Goal: Information Seeking & Learning: Learn about a topic

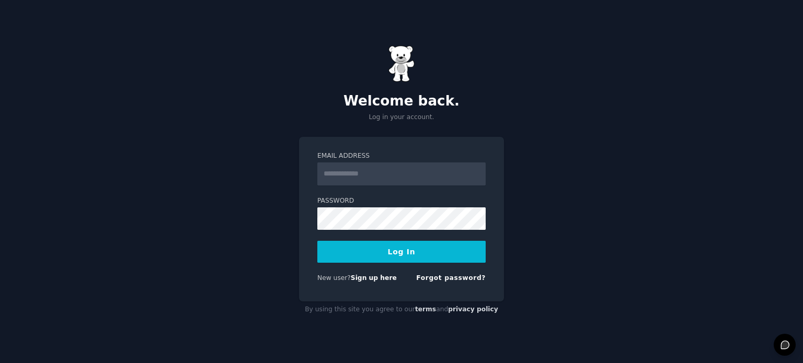
click at [391, 176] on input "Email Address" at bounding box center [401, 174] width 168 height 23
type input "**********"
click at [376, 260] on button "Log In" at bounding box center [401, 252] width 168 height 22
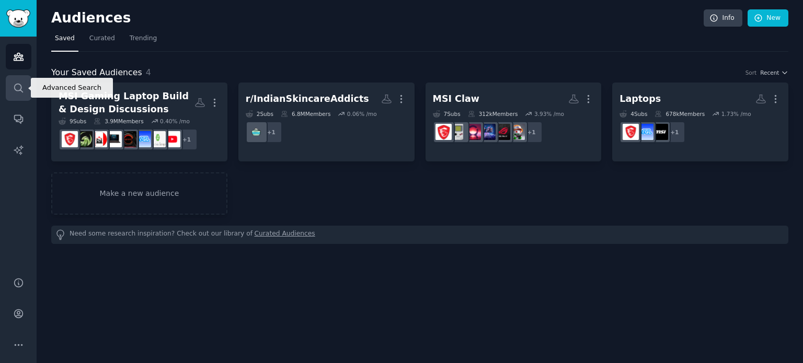
click at [22, 88] on icon "Sidebar" at bounding box center [18, 88] width 11 height 11
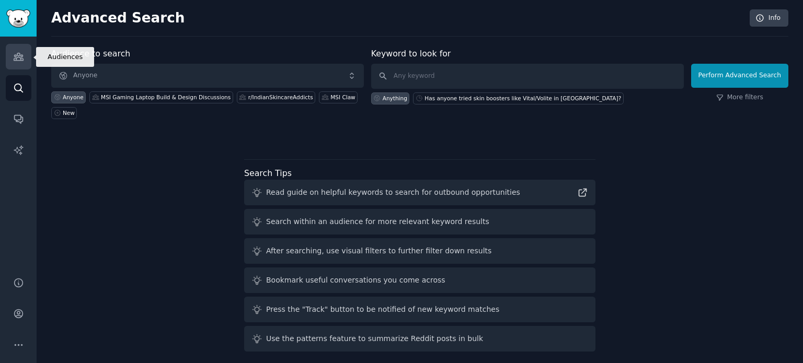
click at [24, 62] on link "Audiences" at bounding box center [19, 57] width 26 height 26
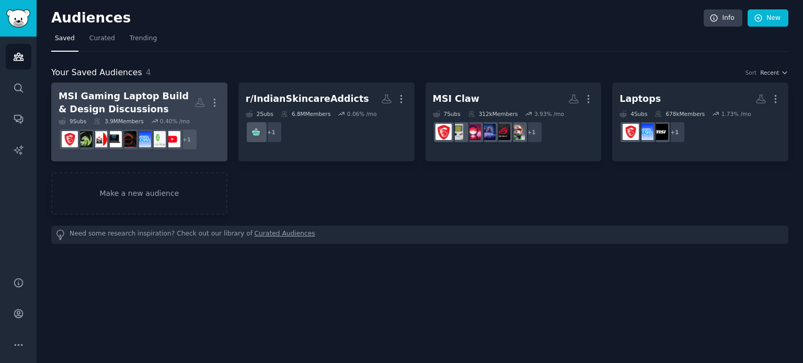
click at [143, 99] on div "MSI Gaming Laptop Build & Design Discussions" at bounding box center [127, 103] width 136 height 26
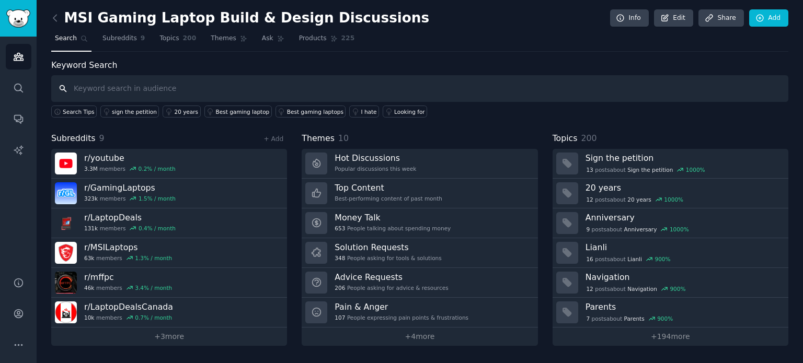
click at [195, 91] on input "text" at bounding box center [419, 88] width 737 height 27
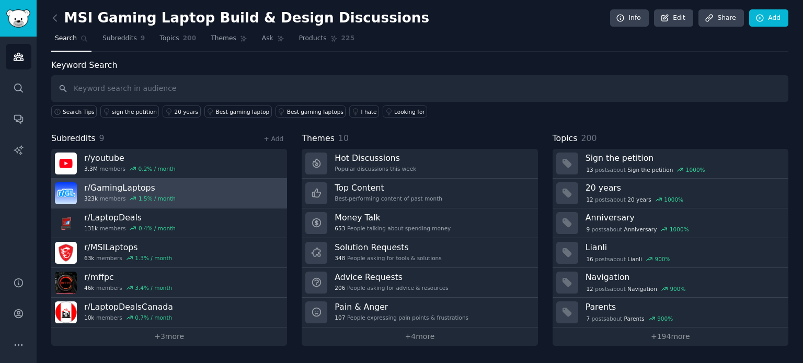
click at [207, 193] on link "r/ GamingLaptops 323k members 1.5 % / month" at bounding box center [169, 194] width 236 height 30
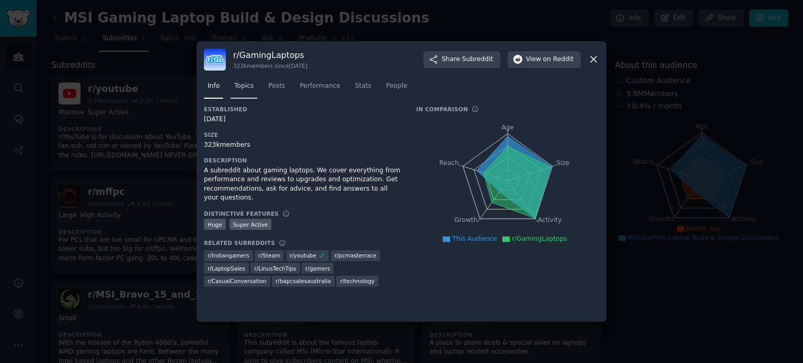
click at [251, 89] on span "Topics" at bounding box center [243, 86] width 19 height 9
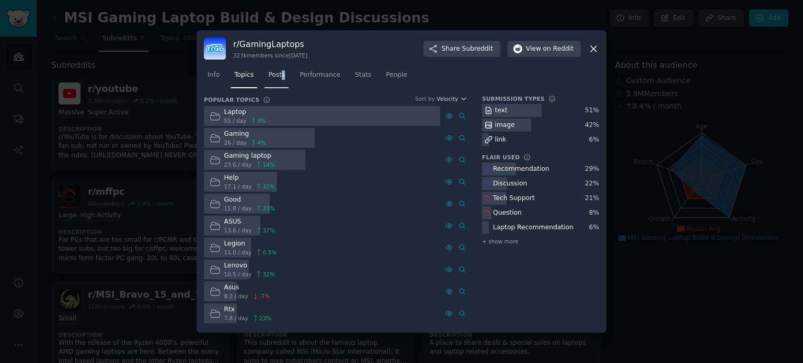
drag, startPoint x: 287, startPoint y: 71, endPoint x: 280, endPoint y: 74, distance: 7.3
click at [280, 74] on nav "Info Topics Posts Performance Stats People" at bounding box center [401, 77] width 395 height 21
click at [280, 74] on span "Posts" at bounding box center [276, 75] width 17 height 9
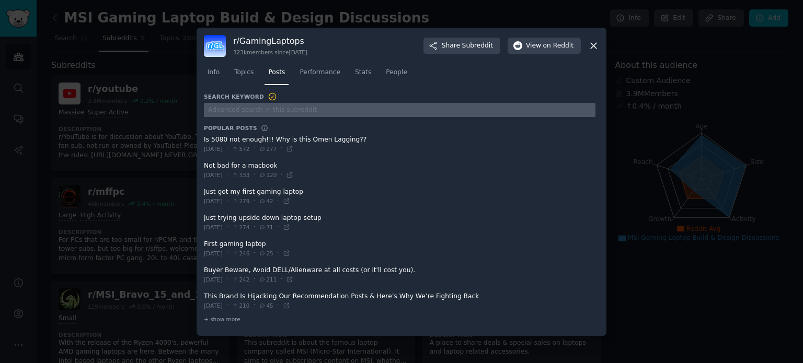
click at [260, 110] on input "text" at bounding box center [399, 110] width 391 height 14
type input "MSI bot"
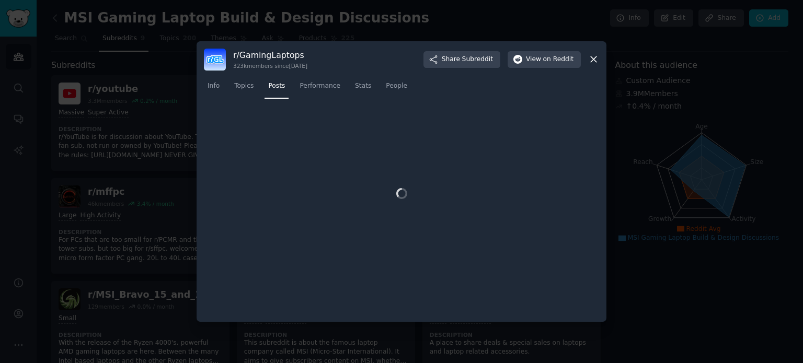
click at [592, 64] on div "r/ GamingLaptops 323k members since 05/02/2013 Share Subreddit View on Reddit I…" at bounding box center [402, 181] width 410 height 281
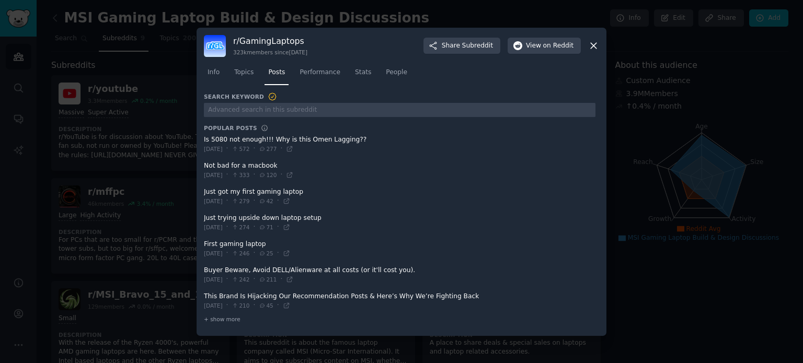
click at [595, 48] on icon at bounding box center [594, 46] width 6 height 6
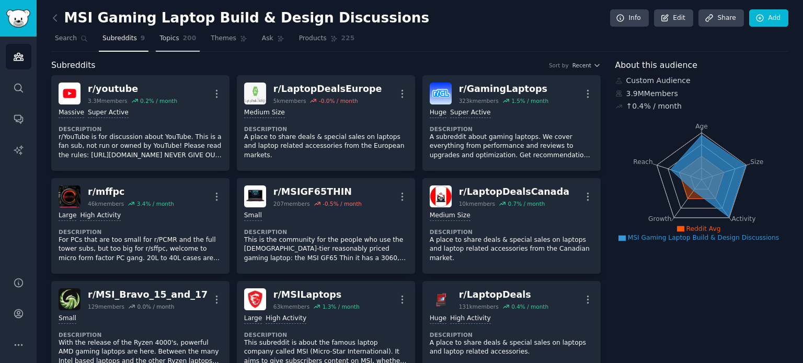
click at [171, 41] on link "Topics 200" at bounding box center [178, 40] width 44 height 21
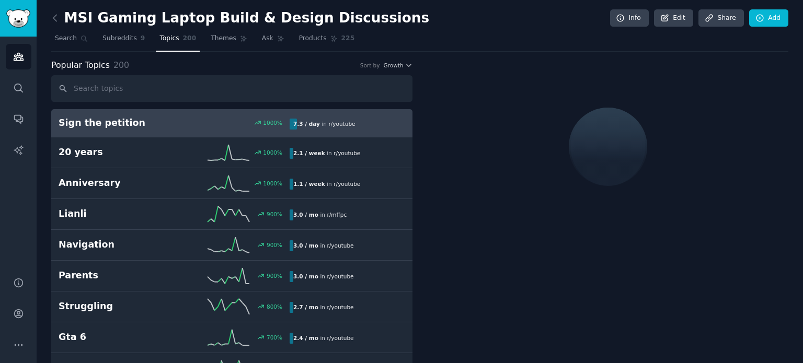
click at [214, 35] on span "Themes" at bounding box center [224, 38] width 26 height 9
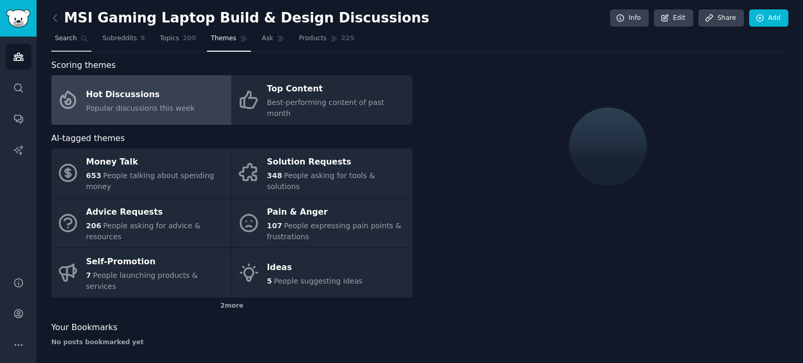
click at [74, 38] on span "Search" at bounding box center [66, 38] width 22 height 9
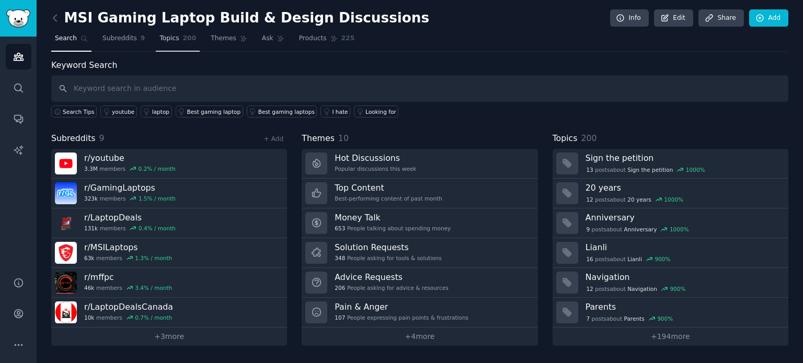
click at [174, 39] on link "Topics 200" at bounding box center [178, 40] width 44 height 21
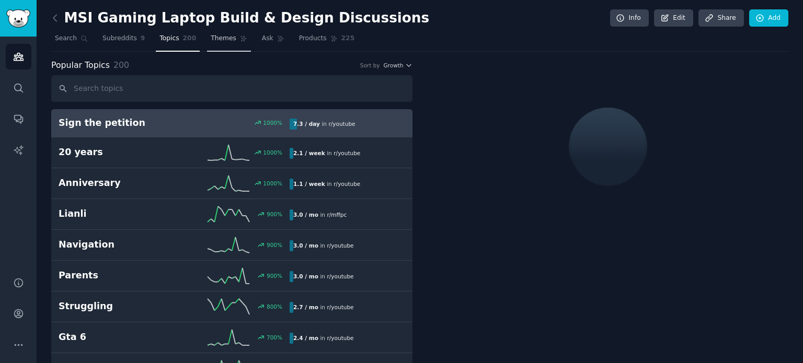
click at [220, 44] on link "Themes" at bounding box center [229, 40] width 44 height 21
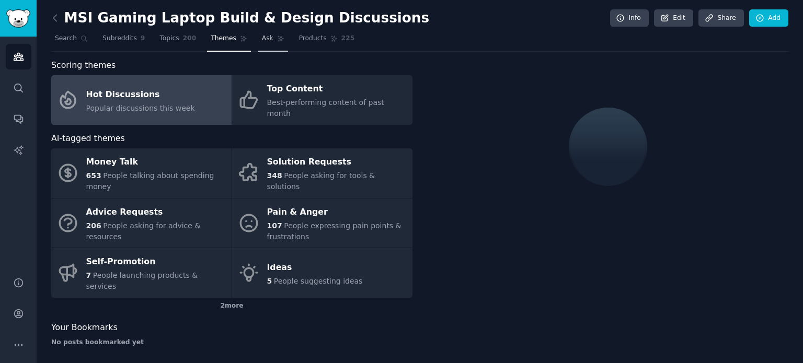
click at [258, 49] on link "Ask" at bounding box center [273, 40] width 30 height 21
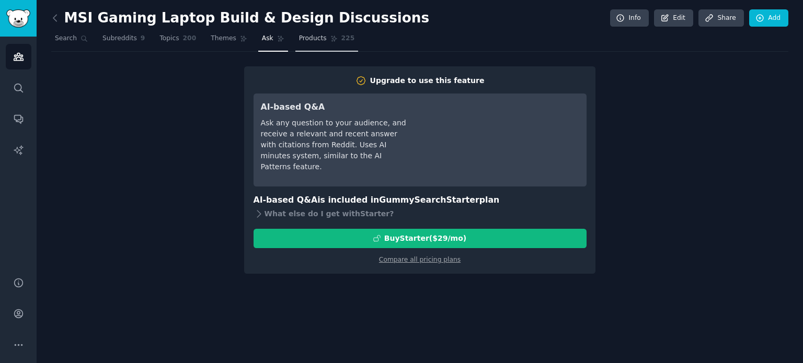
click at [295, 43] on link "Products 225" at bounding box center [326, 40] width 63 height 21
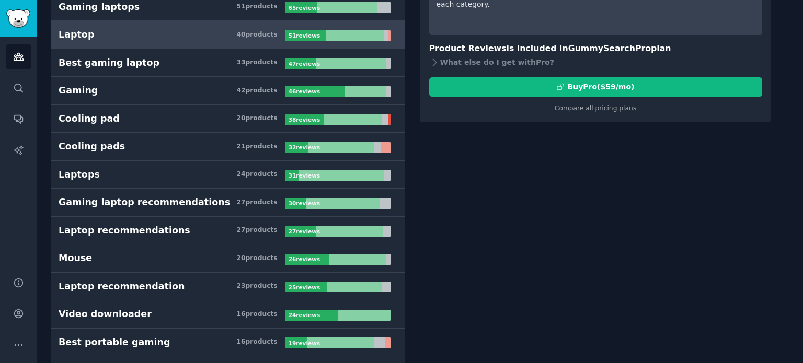
scroll to position [144, 0]
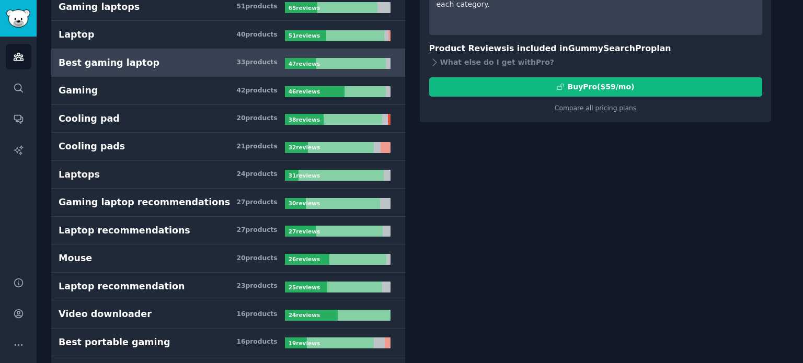
click at [268, 67] on h3 "Best gaming laptop 33 product s" at bounding box center [172, 62] width 226 height 13
